Goal: Task Accomplishment & Management: Manage account settings

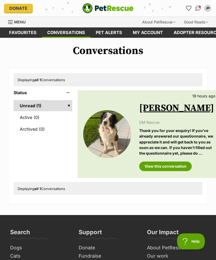
click at [177, 171] on link "View this conversation" at bounding box center [165, 167] width 52 height 10
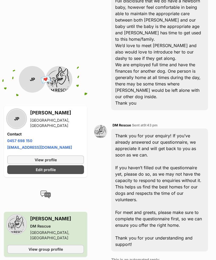
scroll to position [224, 0]
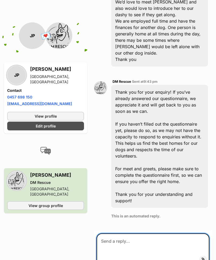
click at [143, 234] on textarea at bounding box center [152, 250] width 113 height 32
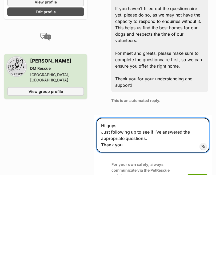
type textarea "Hi guys, Just following up to see if I’ve answered the appropriate questions. T…"
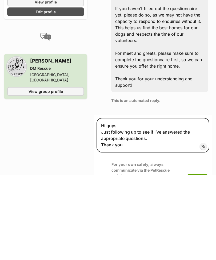
click at [199, 259] on button "Submit" at bounding box center [197, 264] width 24 height 10
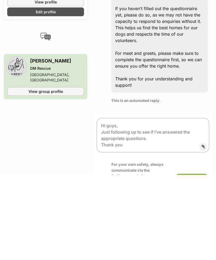
scroll to position [383, 0]
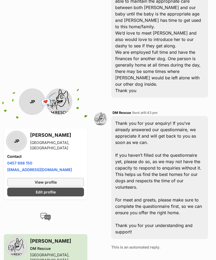
scroll to position [232, 0]
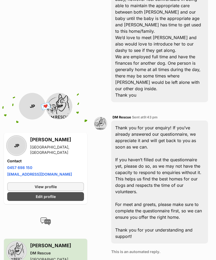
click at [17, 192] on link "Edit profile" at bounding box center [45, 196] width 77 height 9
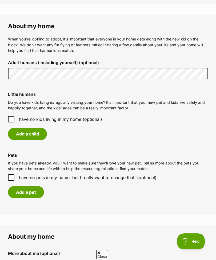
scroll to position [377, 0]
click at [18, 133] on button "Add a child" at bounding box center [27, 134] width 39 height 12
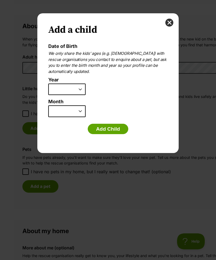
scroll to position [0, 0]
click at [81, 85] on select "2025 2024 2023 2022 2021 2020 2019 2018 2017 2016 2015 2014 2013 2012 2011 2010…" at bounding box center [66, 90] width 37 height 12
select select "2025"
click at [80, 107] on select "January February March April May June July August September October November De…" at bounding box center [66, 111] width 37 height 12
click at [78, 109] on select "January February March April May June July August September October November De…" at bounding box center [66, 111] width 37 height 12
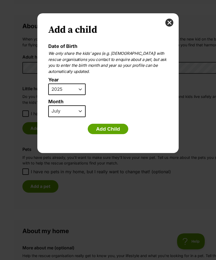
select select "8"
click at [111, 133] on button "Add Child" at bounding box center [108, 129] width 40 height 11
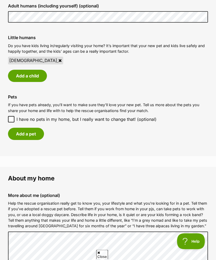
scroll to position [437, 0]
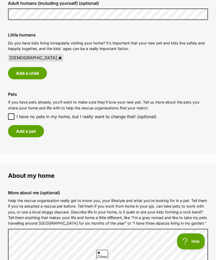
click at [19, 126] on button "Add a pet" at bounding box center [26, 131] width 36 height 12
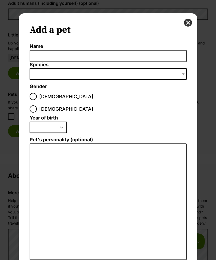
scroll to position [0, 0]
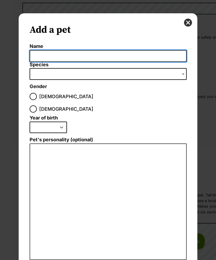
click at [140, 61] on input "Name" at bounding box center [108, 56] width 157 height 12
type input "Peter"
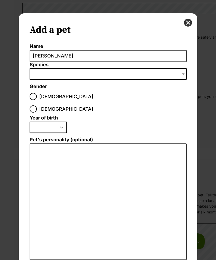
click at [129, 79] on span "Dialog Window - Close (Press escape to close)" at bounding box center [108, 74] width 157 height 12
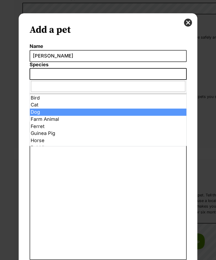
select select "1"
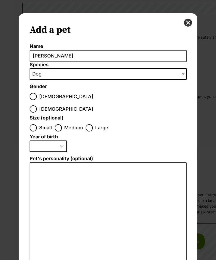
click at [31, 95] on input "Male" at bounding box center [33, 96] width 7 height 7
radio input "true"
click at [31, 124] on input "Small" at bounding box center [33, 127] width 7 height 7
radio input "true"
click at [37, 141] on select "2025 2024 2023 2022 2021 2020 2019 2018 2017 2016 2015 2014 2013 2012 2011 2010…" at bounding box center [48, 147] width 37 height 12
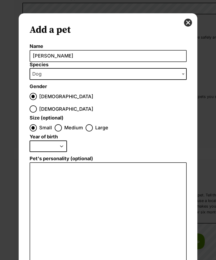
select select "2018"
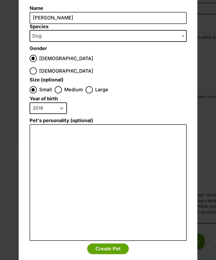
scroll to position [38, 0]
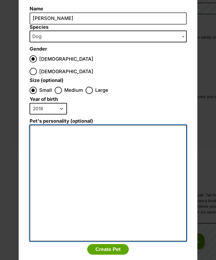
click at [134, 168] on textarea "Pet's personality (optional)" at bounding box center [108, 183] width 157 height 117
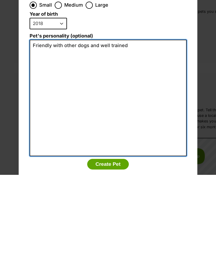
type textarea "Friendly with other dogs and well trained"
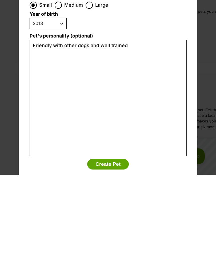
click at [118, 244] on button "Create Pet" at bounding box center [108, 249] width 42 height 11
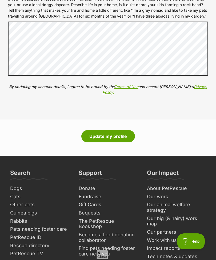
scroll to position [690, 0]
click at [122, 138] on button "Update my profile" at bounding box center [107, 136] width 53 height 12
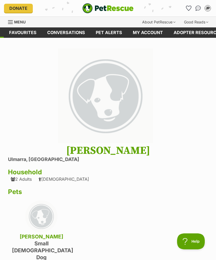
click at [71, 32] on link "Conversations" at bounding box center [66, 32] width 48 height 10
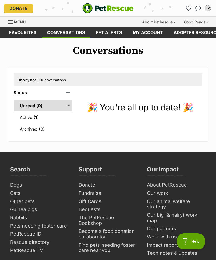
click at [43, 121] on link "Active (1)" at bounding box center [43, 117] width 59 height 11
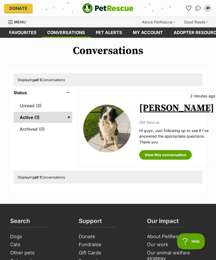
click at [162, 160] on link "View this conversation" at bounding box center [165, 155] width 52 height 10
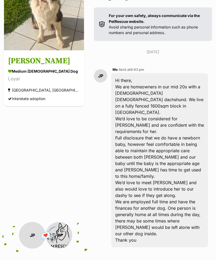
scroll to position [86, 0]
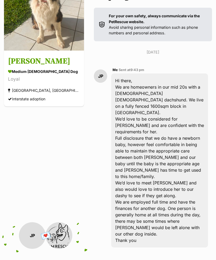
click at [119, 79] on div "Hi there, We are homeowners in our mid 20s with a 6 year old male dachshund. We…" at bounding box center [159, 160] width 97 height 174
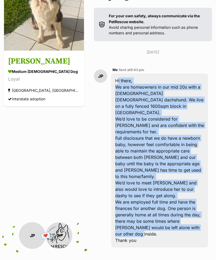
copy div "Hi there, We are homeowners in our mid 20s with a 6 year old male dachshund. We…"
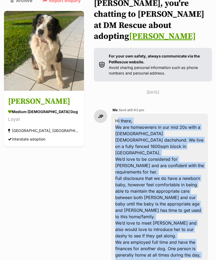
scroll to position [0, 0]
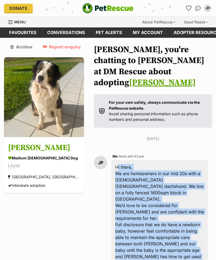
click at [207, 11] on button "JP" at bounding box center [207, 8] width 9 height 9
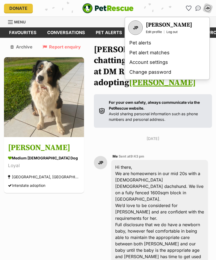
click at [153, 30] on link "Edit profile" at bounding box center [154, 32] width 16 height 4
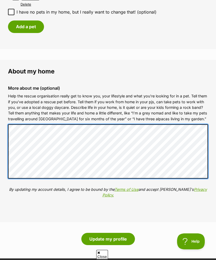
scroll to position [620, 0]
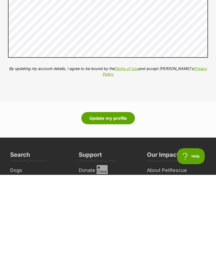
click at [118, 197] on button "Update my profile" at bounding box center [107, 203] width 53 height 12
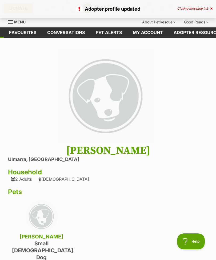
click at [212, 8] on icon at bounding box center [211, 8] width 2 height 3
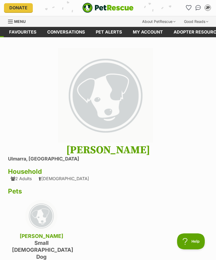
scroll to position [14, 0]
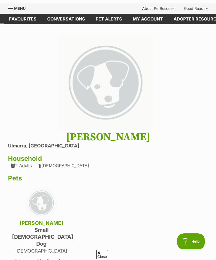
click at [152, 87] on img at bounding box center [105, 82] width 95 height 95
